Goal: Check status: Check status

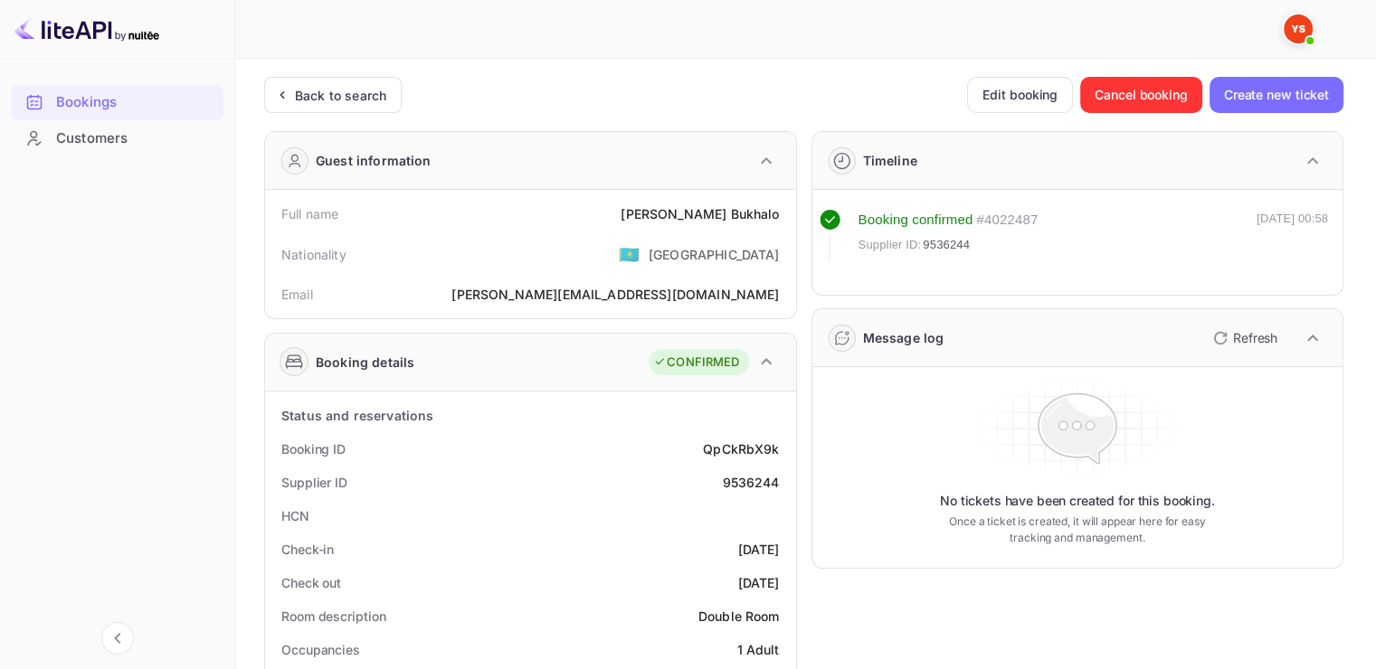
click at [127, 100] on div "Bookings" at bounding box center [135, 102] width 158 height 21
click at [67, 100] on div "Bookings" at bounding box center [135, 102] width 158 height 21
click at [308, 86] on div "Back to search" at bounding box center [340, 95] width 91 height 19
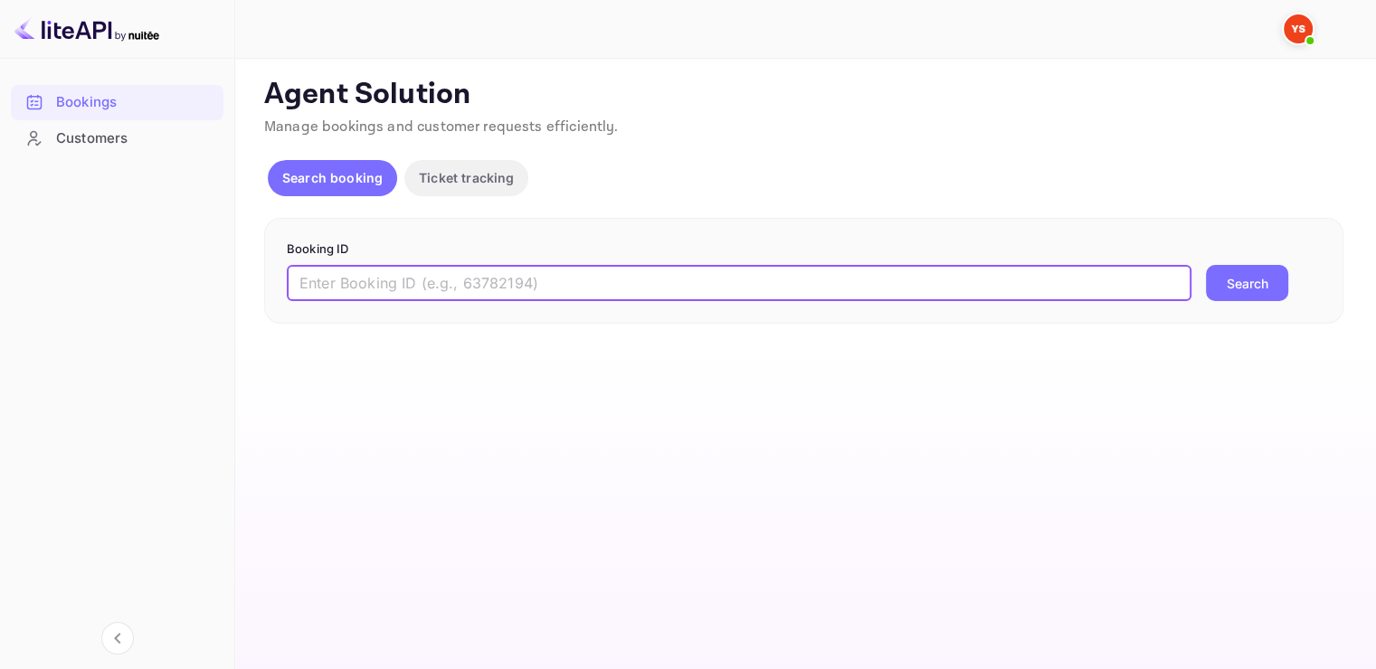
click at [441, 285] on input "text" at bounding box center [739, 283] width 905 height 36
paste input "9764698"
type input "9764698"
click at [1236, 282] on button "Search" at bounding box center [1247, 283] width 82 height 36
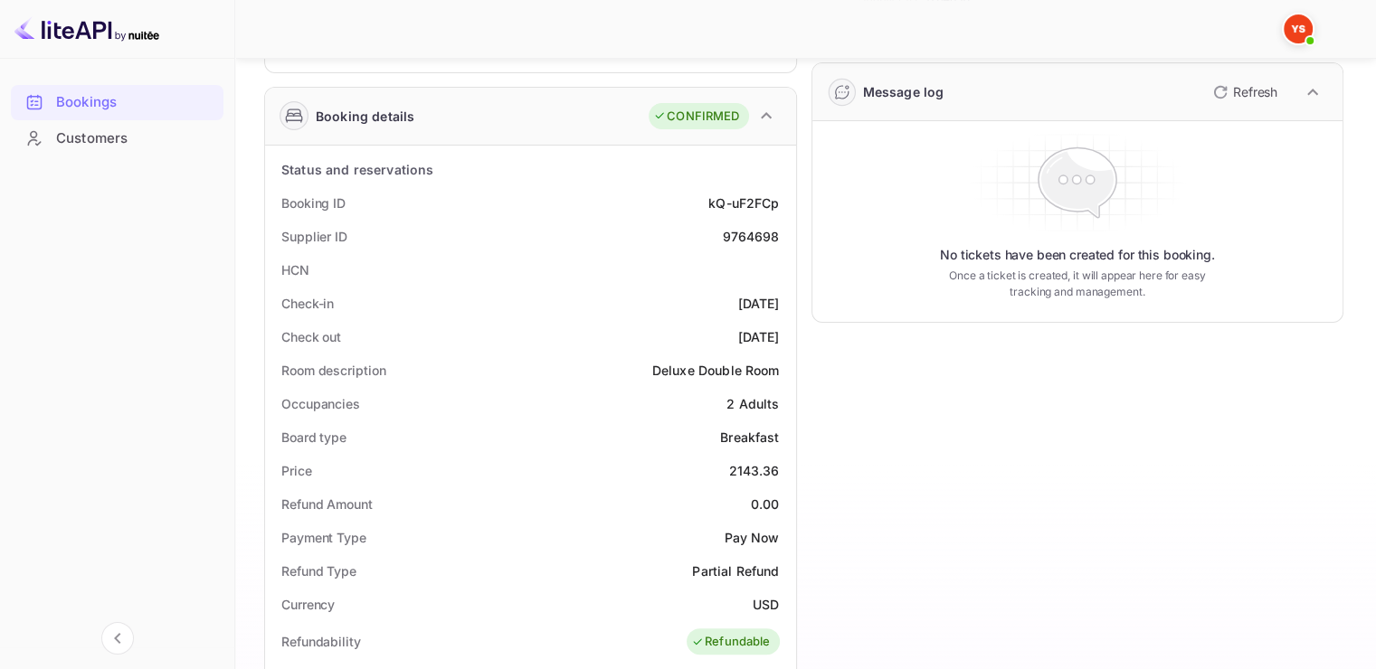
scroll to position [257, 0]
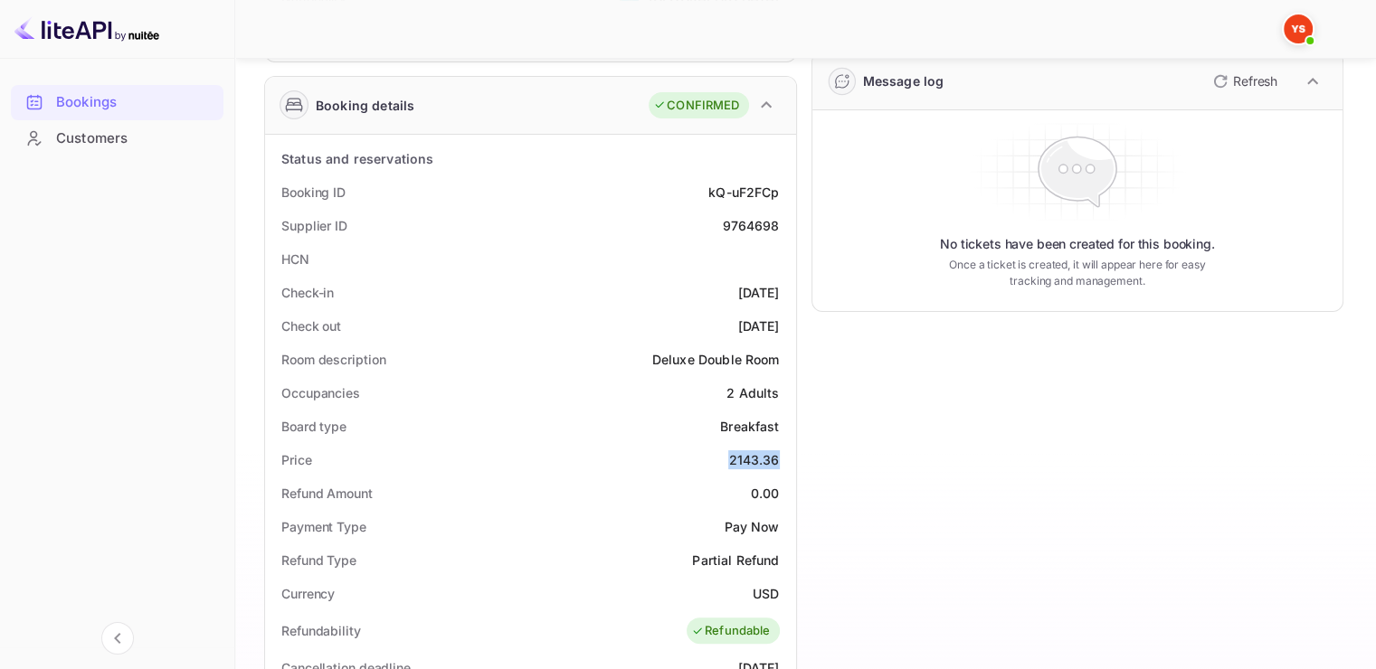
drag, startPoint x: 726, startPoint y: 453, endPoint x: 790, endPoint y: 456, distance: 63.4
click at [790, 456] on div "Status and reservations Booking ID kQ-uF2FCp Supplier ID 9764698 HCN Check-in […" at bounding box center [530, 650] width 531 height 1030
copy div "2143.36"
drag, startPoint x: 782, startPoint y: 223, endPoint x: 721, endPoint y: 227, distance: 60.8
click at [721, 227] on div "Supplier ID 9764698" at bounding box center [530, 225] width 517 height 33
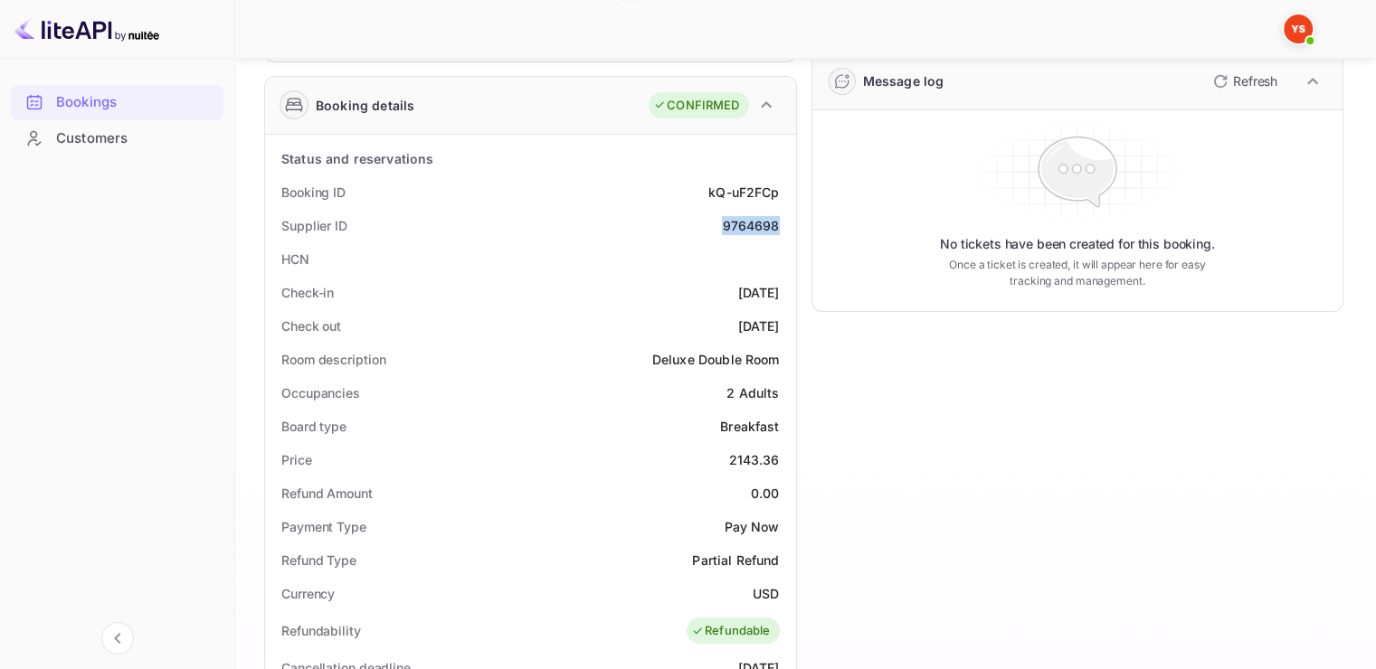
copy div "9764698"
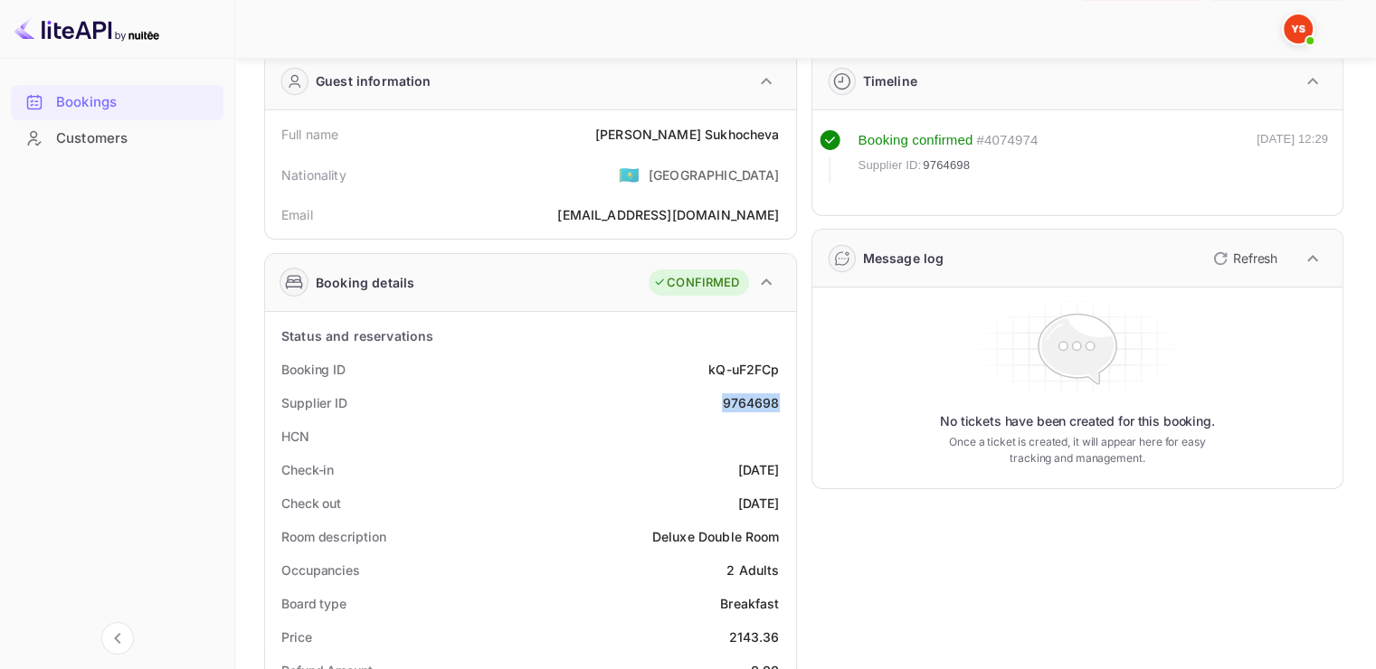
scroll to position [76, 0]
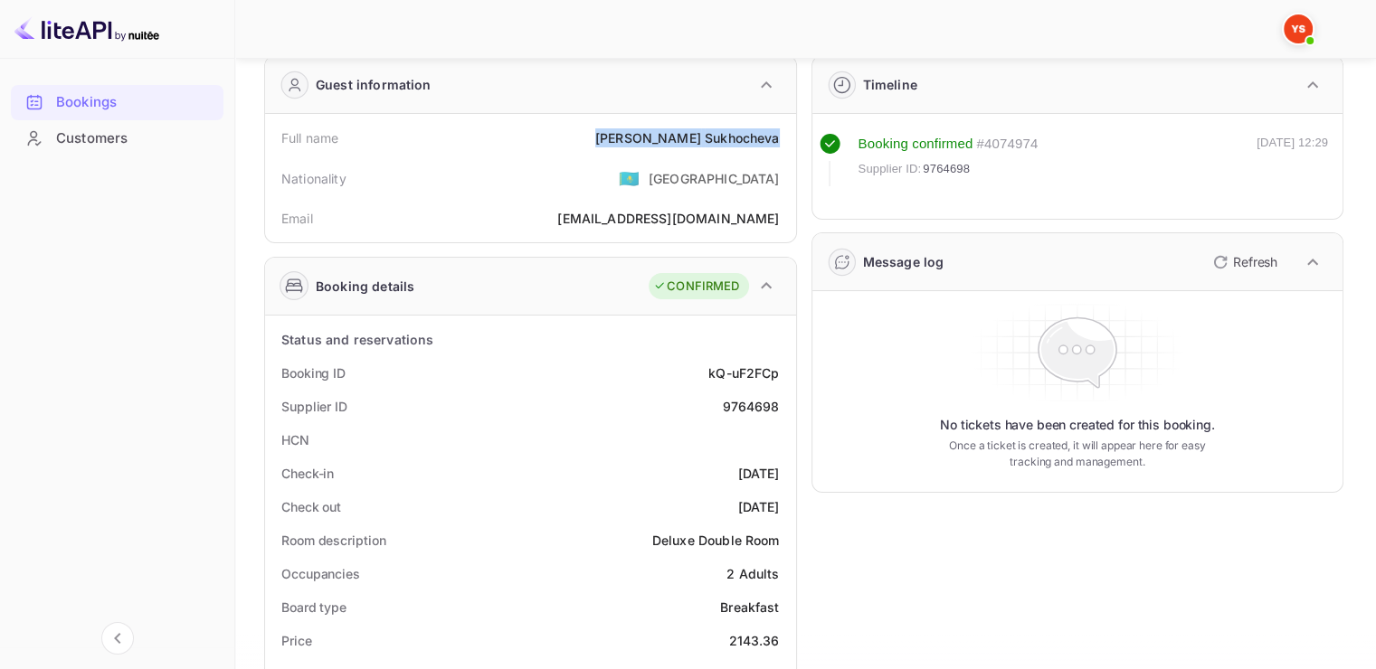
drag, startPoint x: 664, startPoint y: 134, endPoint x: 779, endPoint y: 137, distance: 114.9
click at [779, 137] on div "Full name [PERSON_NAME]" at bounding box center [530, 137] width 517 height 33
copy div "[PERSON_NAME]"
